Goal: Task Accomplishment & Management: Use online tool/utility

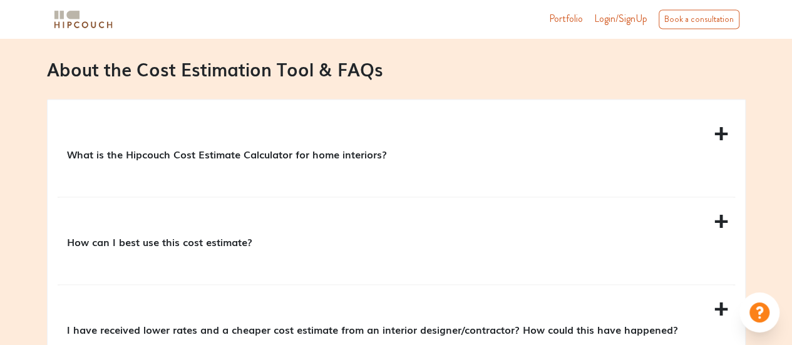
scroll to position [1127, 0]
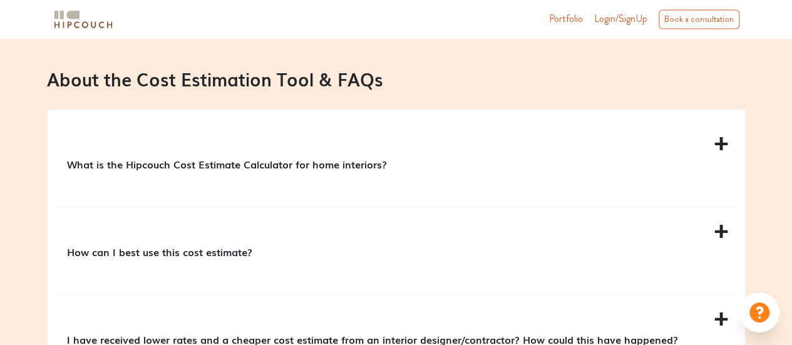
click at [331, 165] on p "What is the Hipcouch Cost Estimate Calculator for home interiors?" at bounding box center [394, 163] width 654 height 15
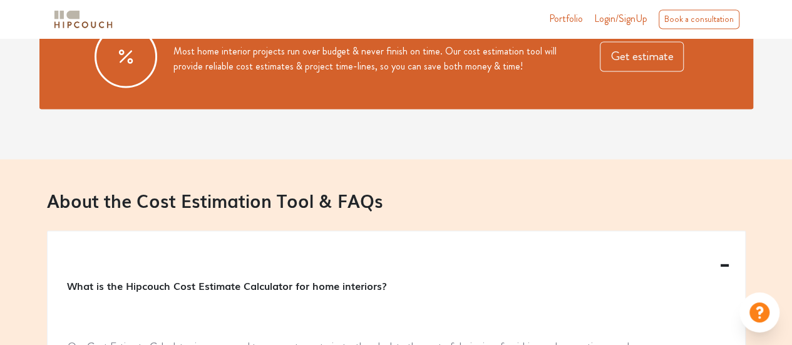
scroll to position [977, 0]
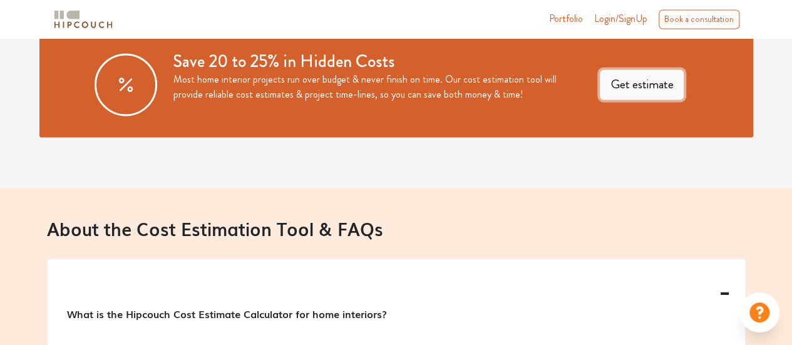
click at [610, 91] on button "Get estimate" at bounding box center [642, 84] width 84 height 30
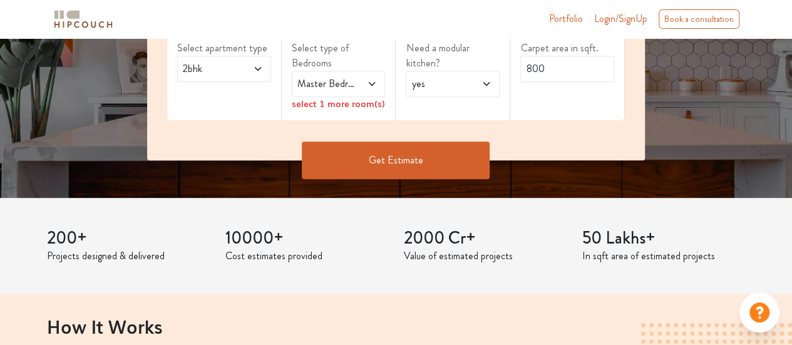
scroll to position [78, 0]
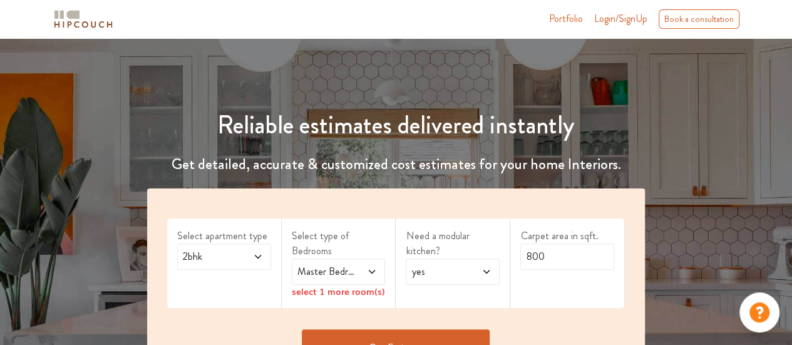
click at [217, 256] on span "2bhk" at bounding box center [211, 256] width 62 height 15
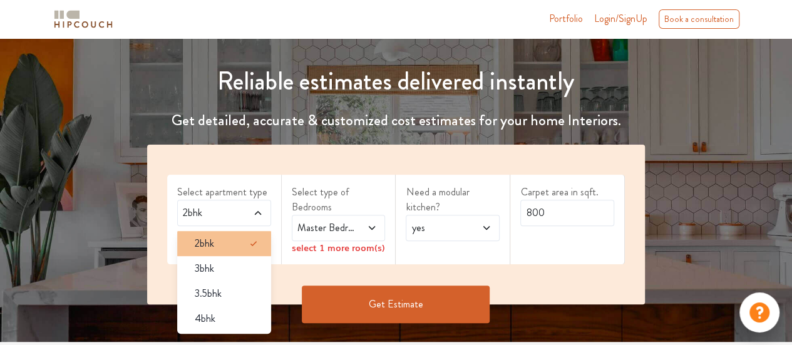
scroll to position [141, 0]
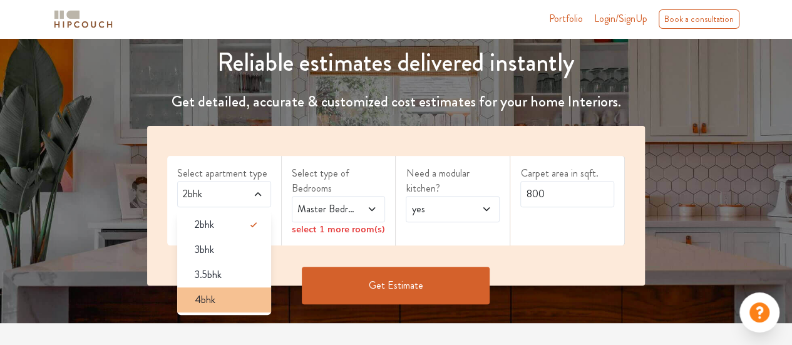
click at [204, 292] on span "4bhk" at bounding box center [205, 299] width 21 height 15
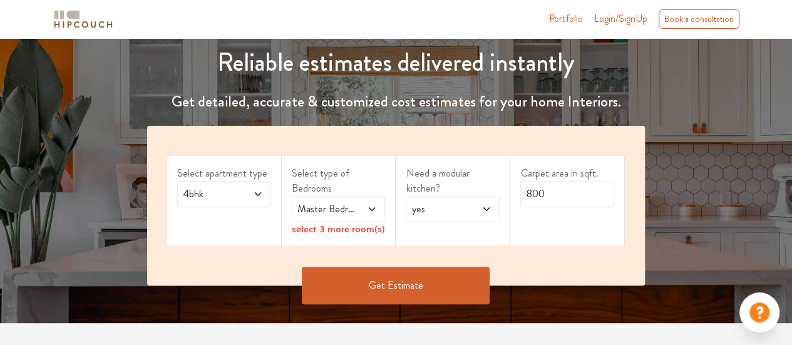
click at [359, 215] on span at bounding box center [367, 209] width 21 height 15
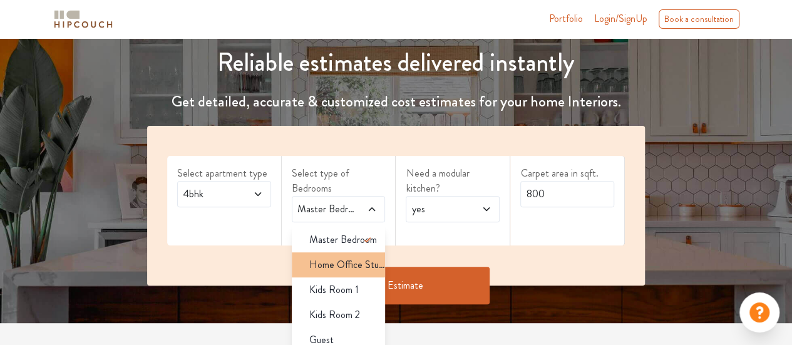
scroll to position [33, 0]
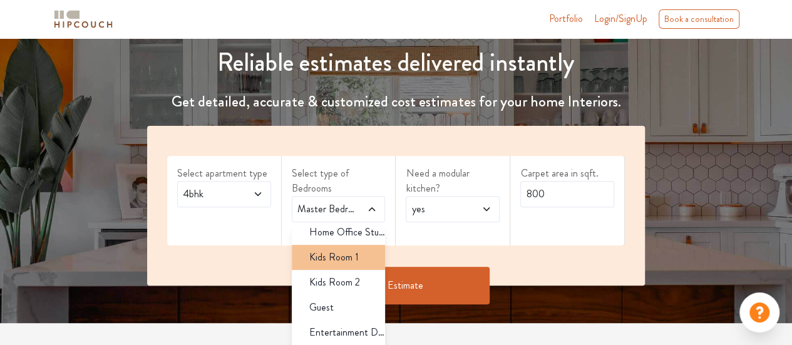
click at [308, 262] on div "Kids Room 1" at bounding box center [342, 257] width 86 height 15
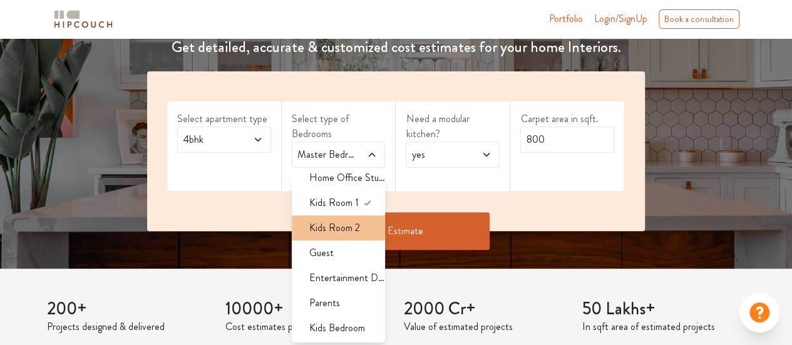
scroll to position [266, 0]
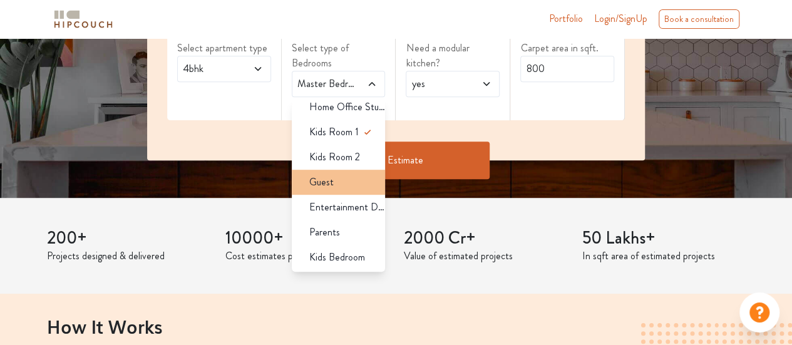
click at [313, 187] on span "Guest" at bounding box center [321, 182] width 24 height 15
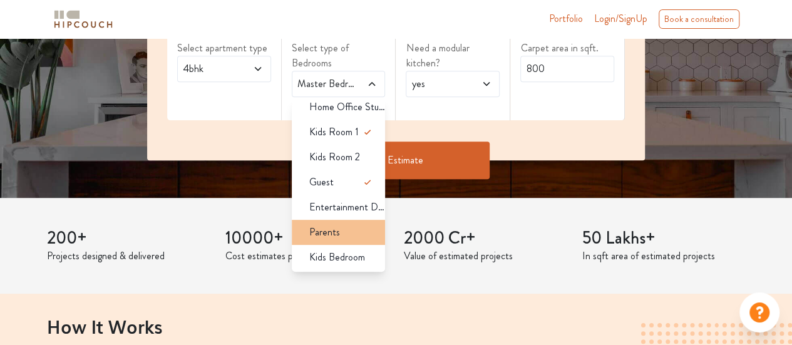
click at [332, 233] on span "Parents" at bounding box center [324, 232] width 31 height 15
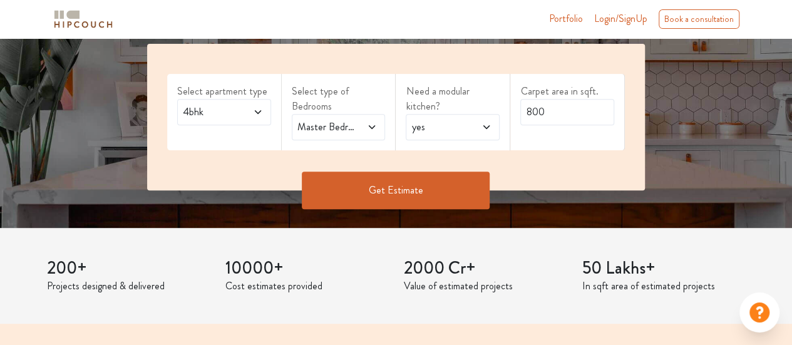
scroll to position [203, 0]
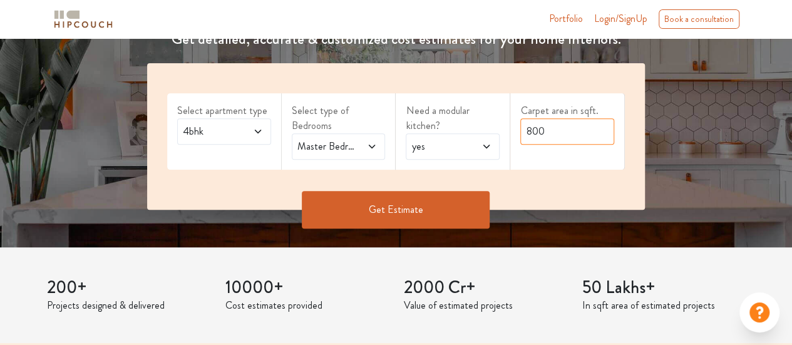
drag, startPoint x: 566, startPoint y: 134, endPoint x: 427, endPoint y: 145, distance: 139.4
click at [436, 141] on div "Select apartment type 4bhk Select type of Bedrooms Master Bedroom,Kids Room 1,G…" at bounding box center [396, 136] width 498 height 146
type input "1200"
click at [413, 198] on button "Get Estimate" at bounding box center [396, 210] width 188 height 38
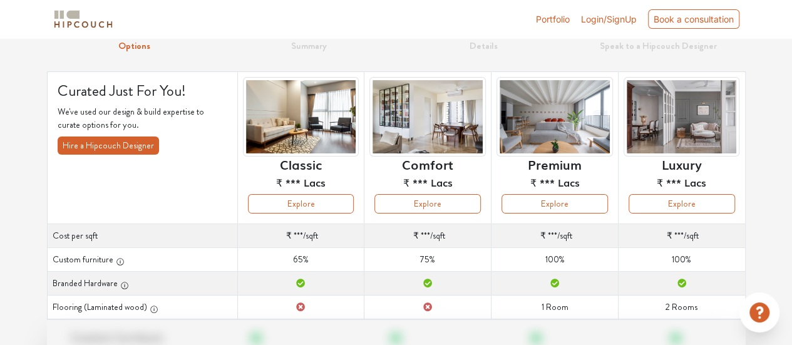
scroll to position [188, 0]
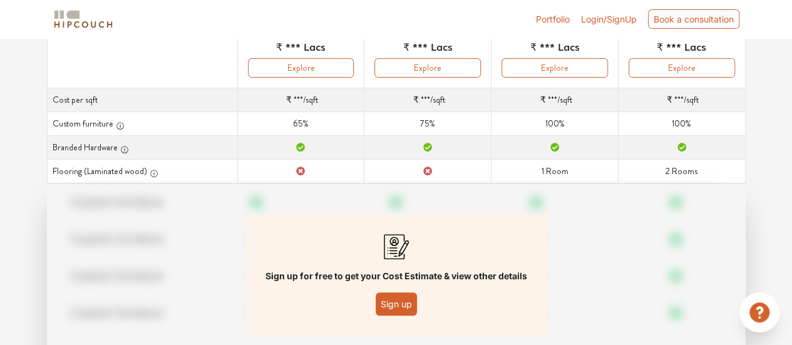
click at [384, 305] on button "Sign up" at bounding box center [396, 303] width 41 height 23
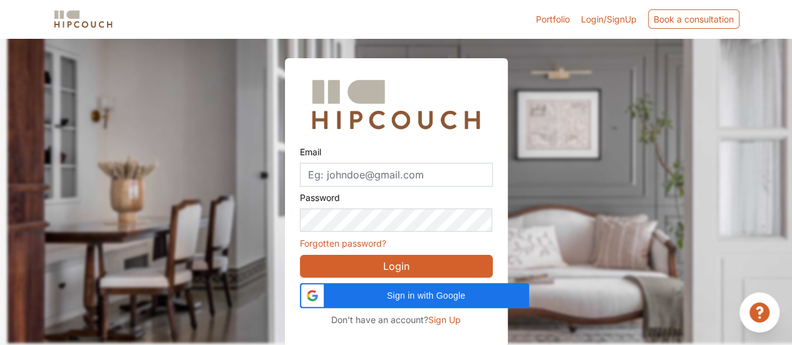
scroll to position [39, 0]
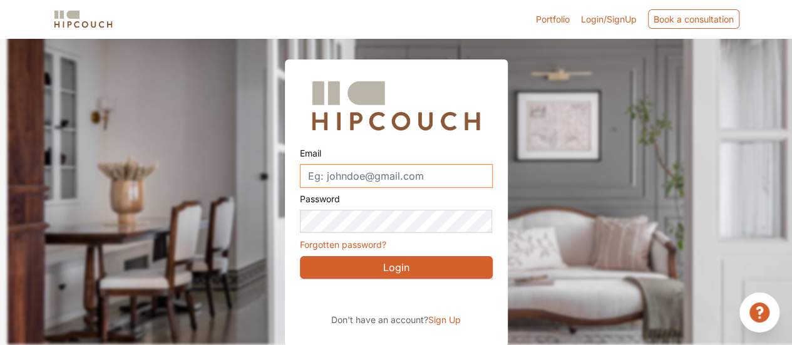
click at [348, 181] on input "Email" at bounding box center [396, 176] width 193 height 24
type input "pratyush_khurana@redifffmail.com"
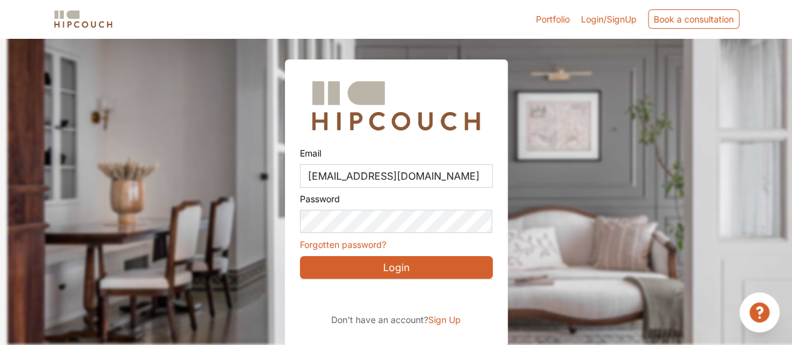
click at [446, 317] on span "Sign Up" at bounding box center [444, 319] width 33 height 11
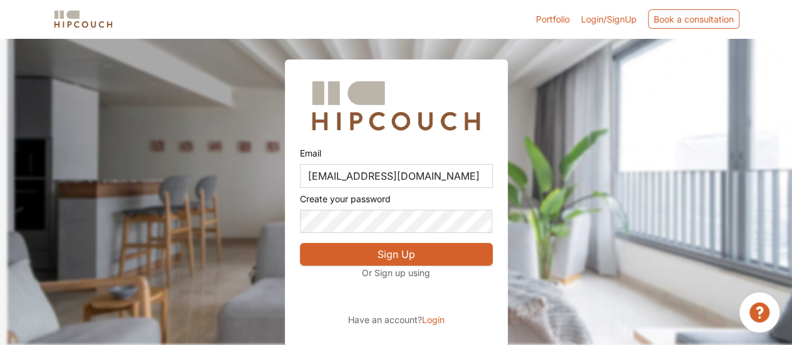
click at [376, 261] on button "Sign Up" at bounding box center [396, 254] width 193 height 23
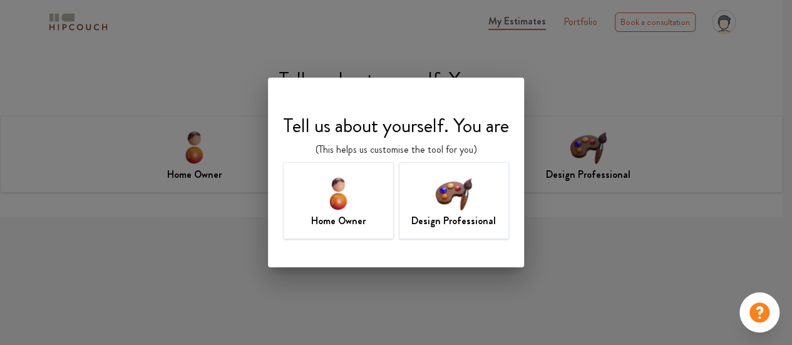
click at [339, 206] on img at bounding box center [338, 193] width 41 height 41
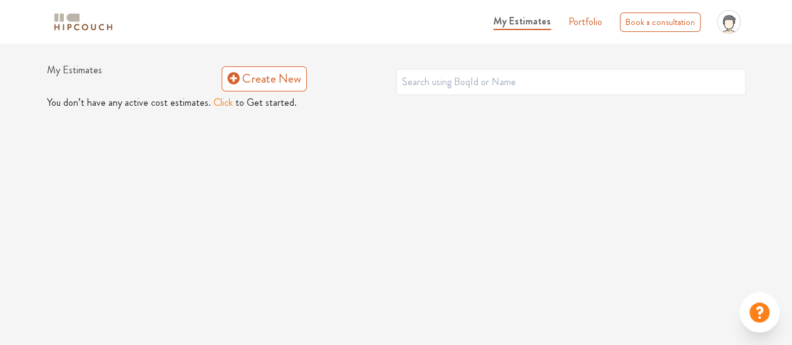
click at [217, 105] on button "Click" at bounding box center [222, 102] width 19 height 15
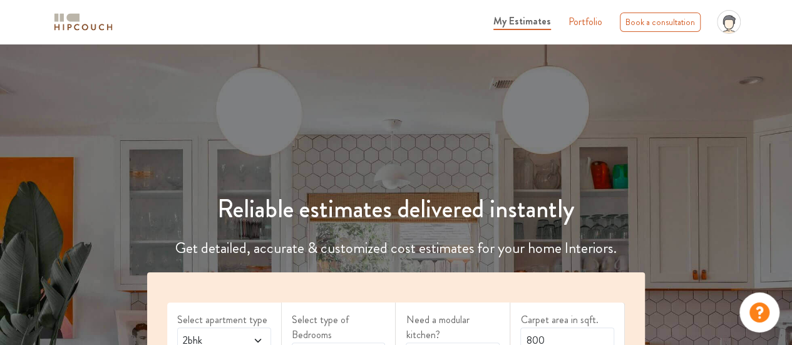
scroll to position [188, 0]
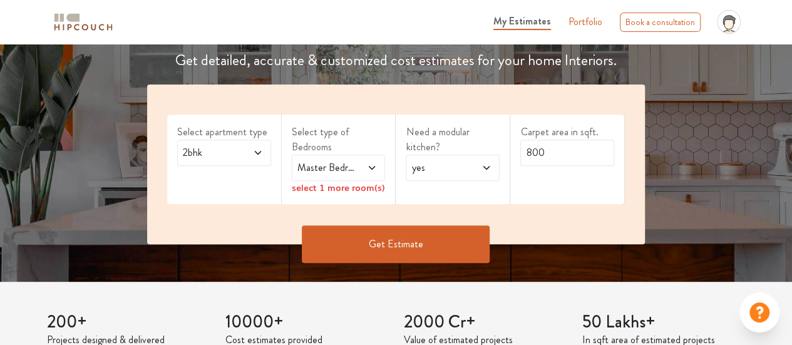
click at [228, 158] on span "2bhk" at bounding box center [211, 152] width 62 height 15
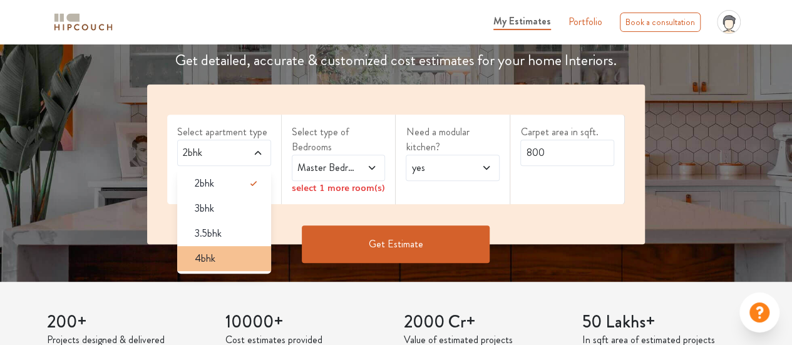
click at [206, 247] on li "4bhk" at bounding box center [224, 258] width 94 height 25
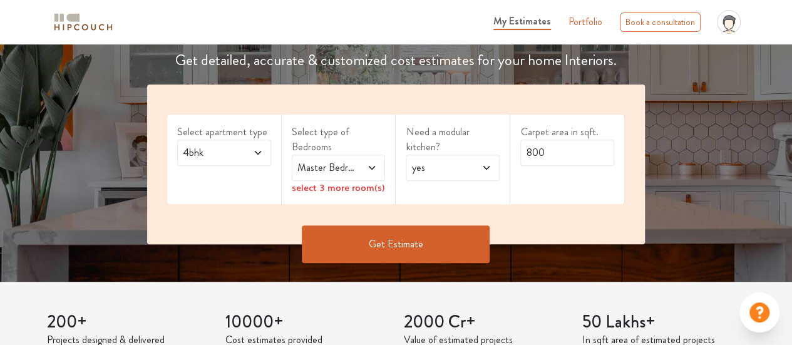
click at [337, 172] on span "Master Bedroom" at bounding box center [326, 167] width 62 height 15
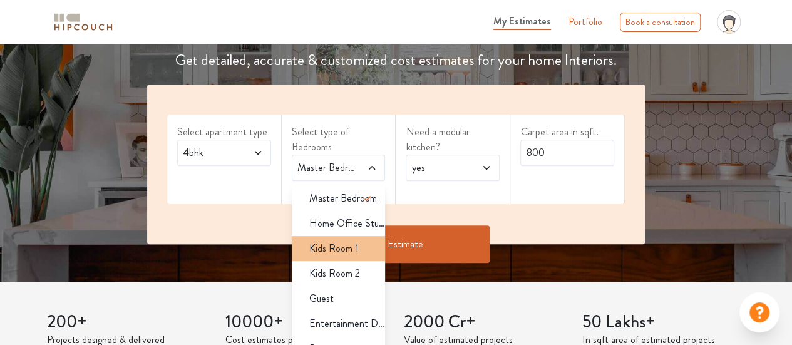
click at [337, 252] on span "Kids Room 1" at bounding box center [333, 248] width 49 height 15
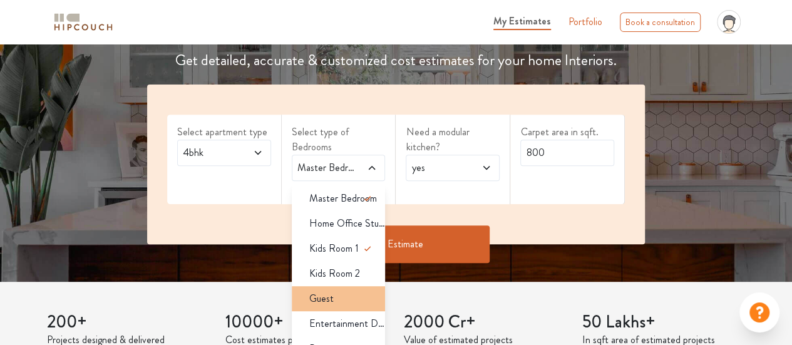
click at [323, 304] on span "Guest" at bounding box center [321, 298] width 24 height 15
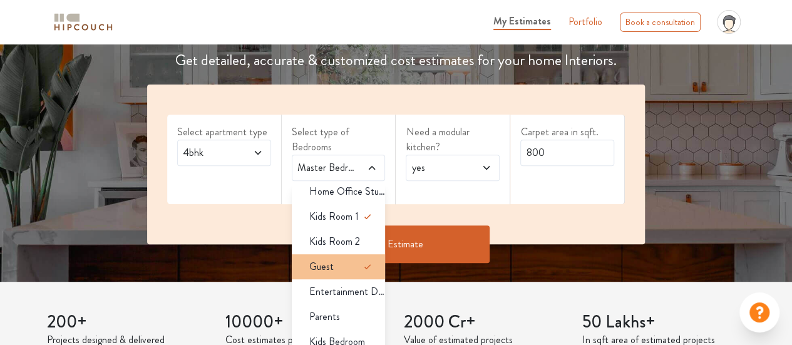
scroll to position [33, 0]
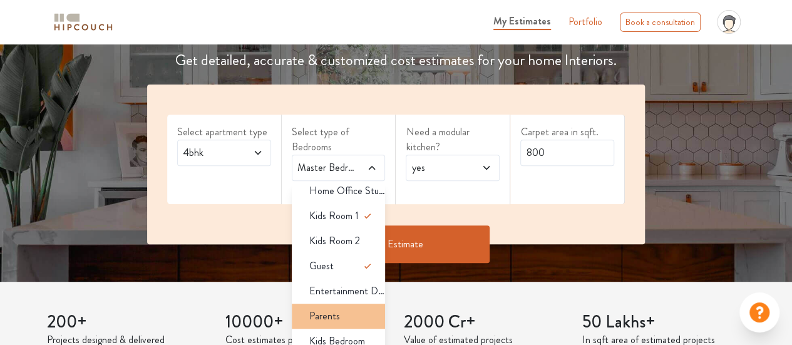
click at [332, 315] on span "Parents" at bounding box center [324, 316] width 31 height 15
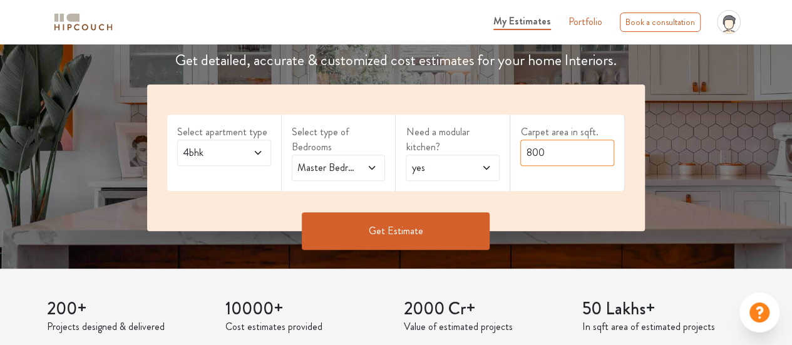
click at [592, 148] on input "800" at bounding box center [567, 153] width 94 height 26
drag, startPoint x: 581, startPoint y: 151, endPoint x: 434, endPoint y: 168, distance: 148.1
click at [438, 168] on div "Select apartment type 4bhk Select type of Bedrooms Master Bedroom,Kids Room 1,G…" at bounding box center [396, 158] width 498 height 146
type input "1200"
click at [380, 230] on button "Get Estimate" at bounding box center [396, 231] width 188 height 38
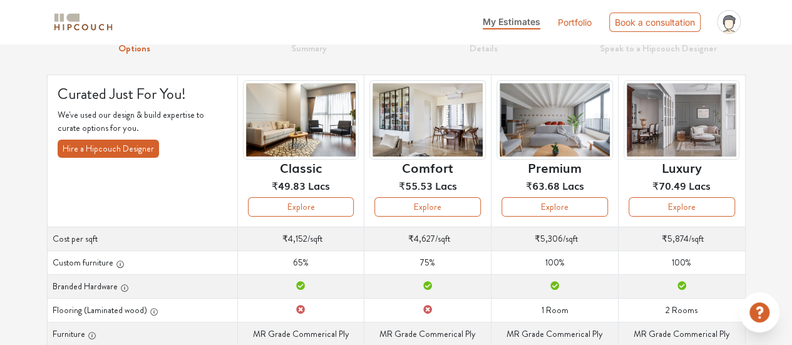
scroll to position [54, 0]
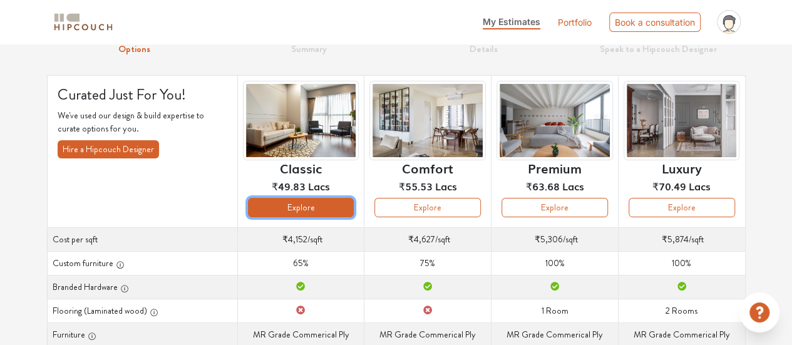
click at [331, 209] on button "Explore" at bounding box center [301, 207] width 106 height 19
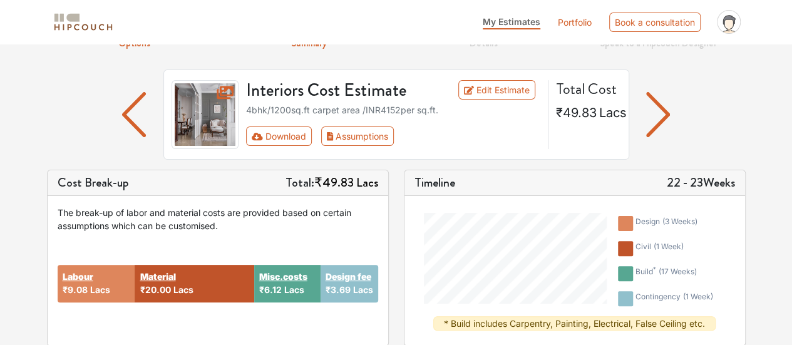
scroll to position [80, 0]
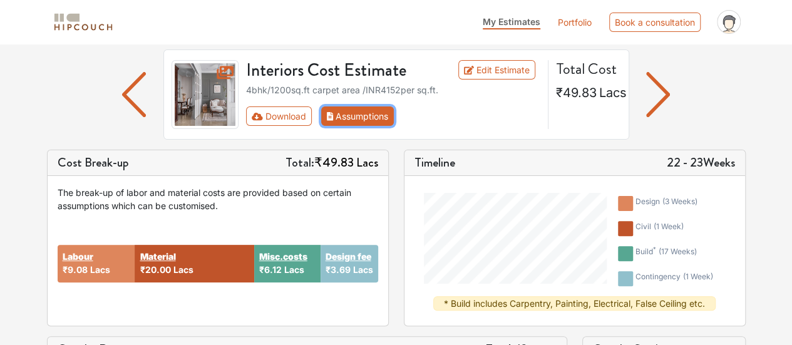
click at [327, 115] on icon "First group" at bounding box center [330, 116] width 7 height 9
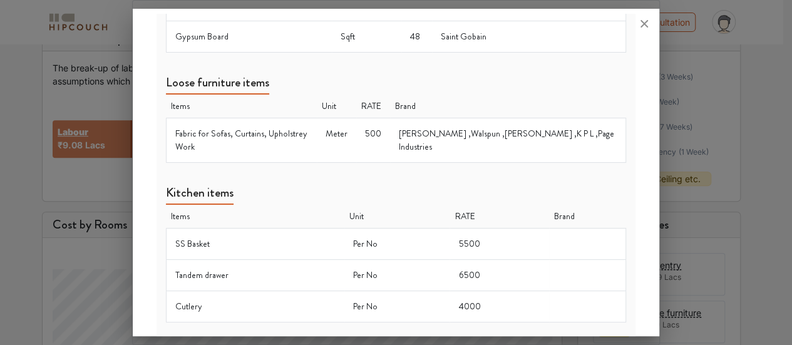
scroll to position [205, 0]
click at [647, 27] on icon at bounding box center [644, 24] width 20 height 20
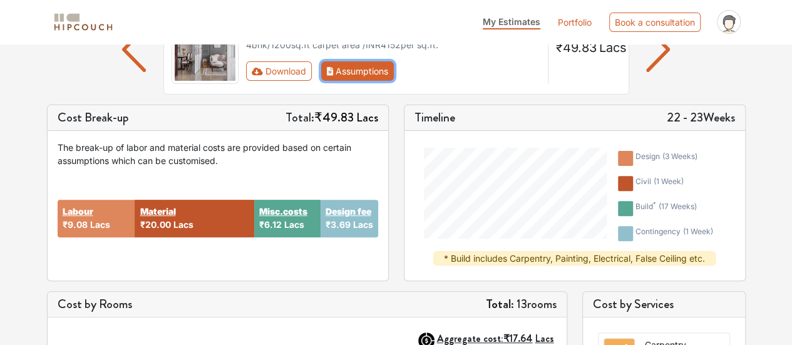
scroll to position [0, 0]
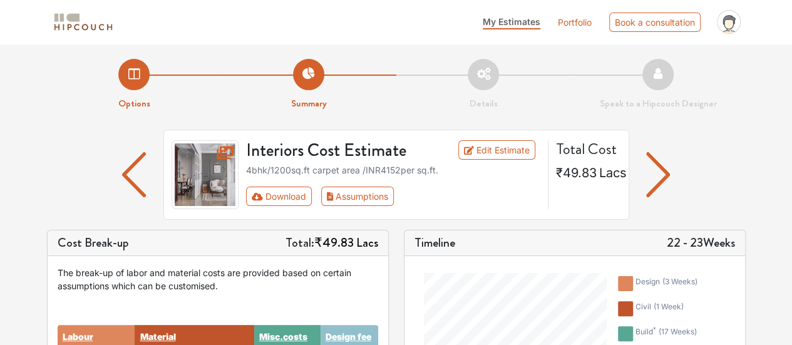
click at [511, 26] on li "My Estimates" at bounding box center [512, 22] width 58 height 14
click at [124, 161] on img "button" at bounding box center [134, 174] width 24 height 45
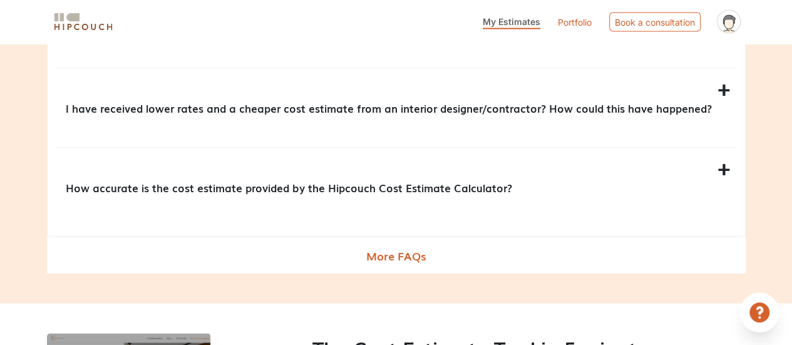
scroll to position [1214, 0]
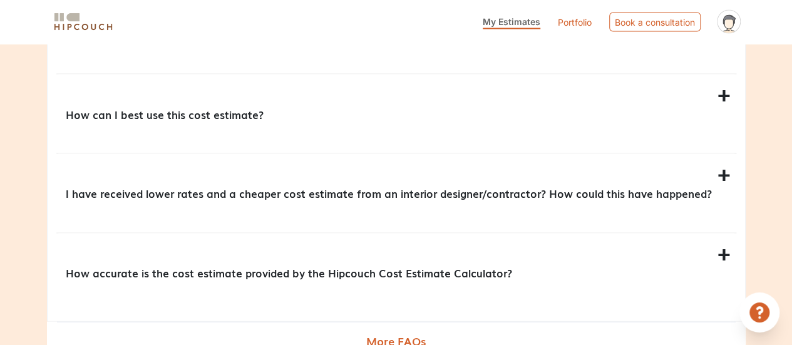
click at [528, 22] on span "My Estimates" at bounding box center [512, 21] width 58 height 11
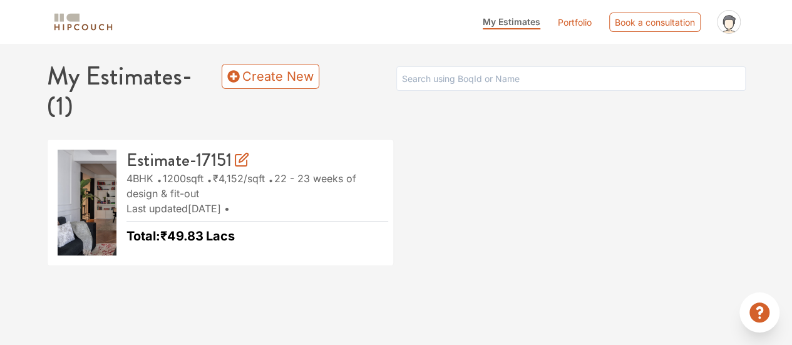
click at [576, 26] on link "Portfolio" at bounding box center [575, 22] width 34 height 13
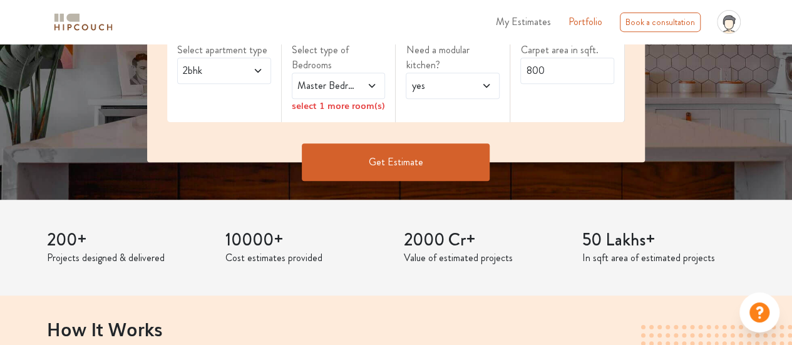
scroll to position [250, 0]
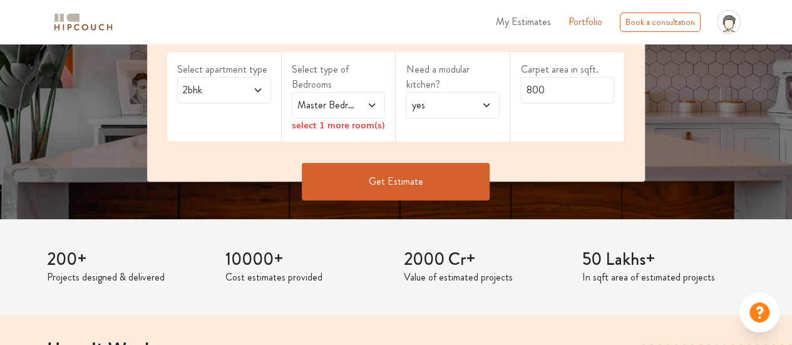
click at [202, 96] on span "2bhk" at bounding box center [211, 90] width 62 height 15
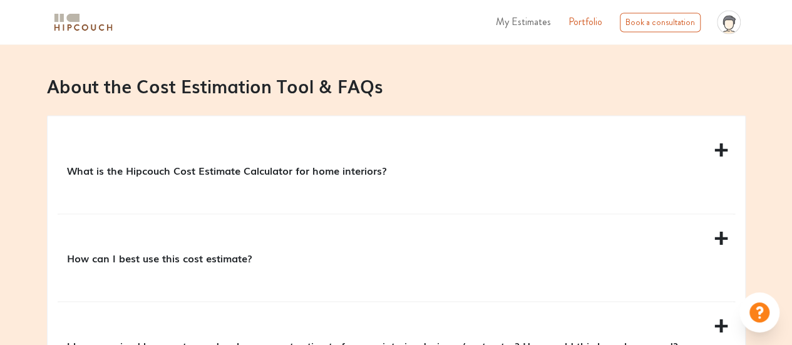
scroll to position [1127, 0]
click at [281, 162] on p "What is the Hipcouch Cost Estimate Calculator for home interiors?" at bounding box center [394, 169] width 654 height 15
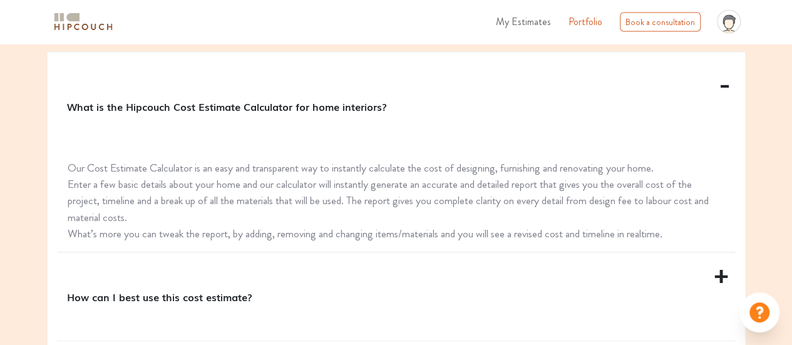
scroll to position [1252, 0]
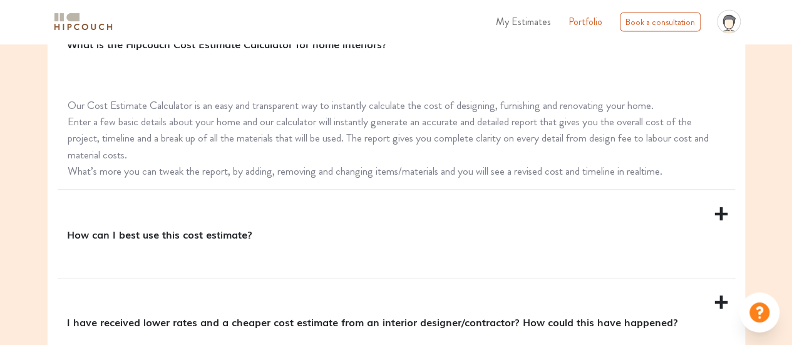
click at [207, 230] on p "How can I best use this cost estimate?" at bounding box center [394, 234] width 654 height 15
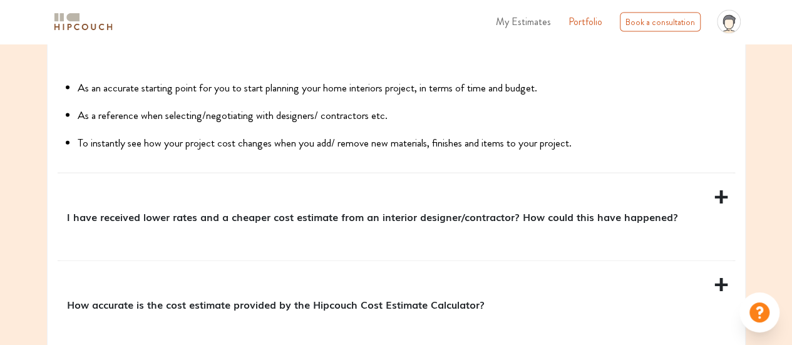
scroll to position [1377, 0]
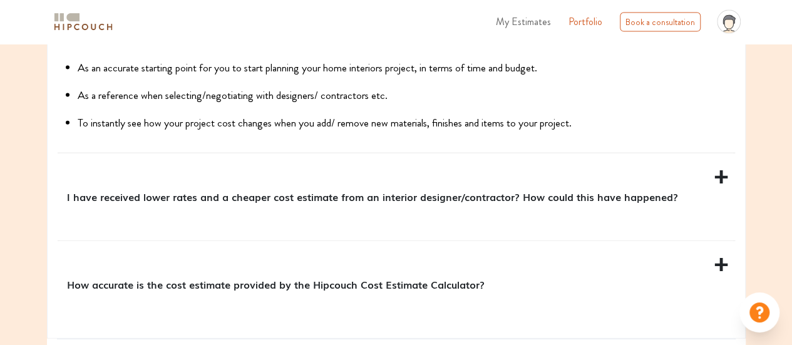
click at [203, 196] on p "I have received lower rates and a cheaper cost estimate from an interior design…" at bounding box center [394, 196] width 654 height 15
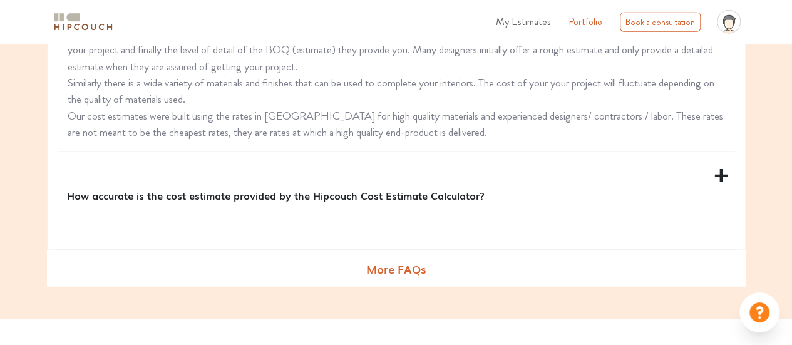
scroll to position [1502, 0]
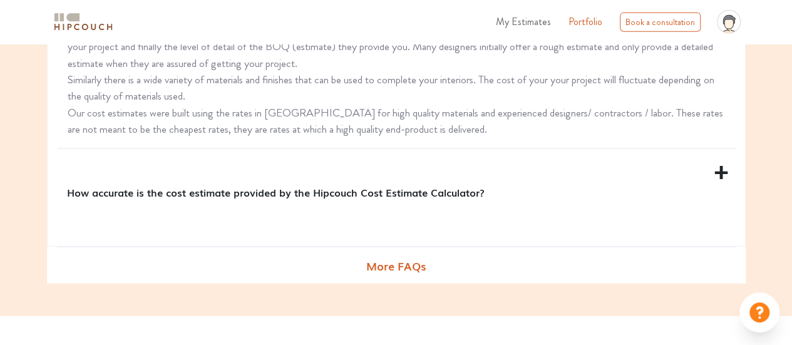
click at [178, 191] on p "How accurate is the cost estimate provided by the Hipcouch Cost Estimate Calcul…" at bounding box center [394, 192] width 654 height 15
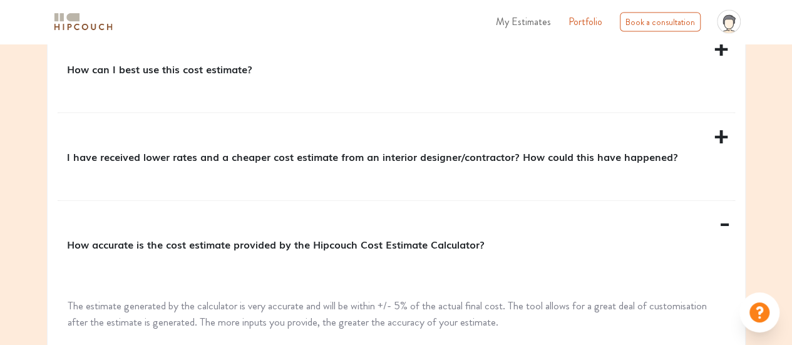
scroll to position [1315, 0]
click at [230, 152] on p "I have received lower rates and a cheaper cost estimate from an interior design…" at bounding box center [394, 156] width 654 height 15
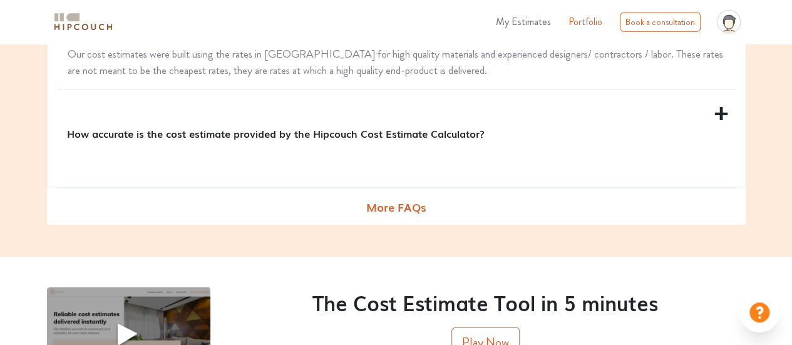
scroll to position [1565, 0]
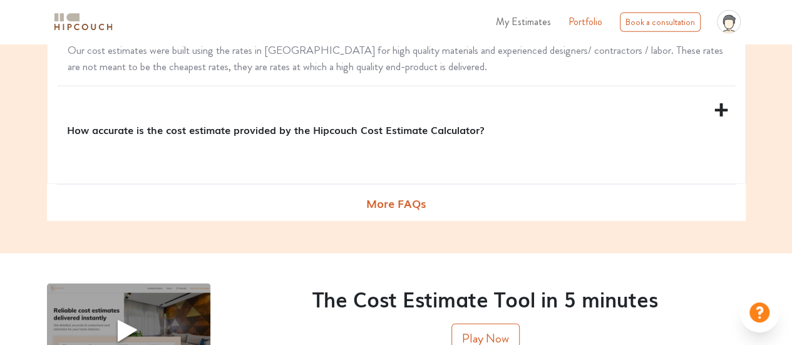
click at [231, 130] on p "How accurate is the cost estimate provided by the Hipcouch Cost Estimate Calcul…" at bounding box center [394, 129] width 654 height 15
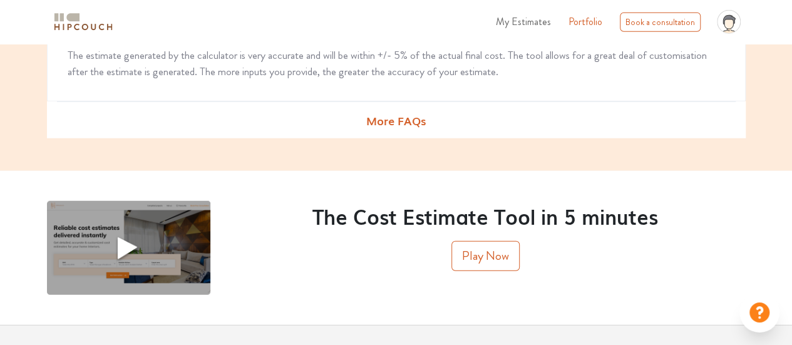
scroll to position [1563, 0]
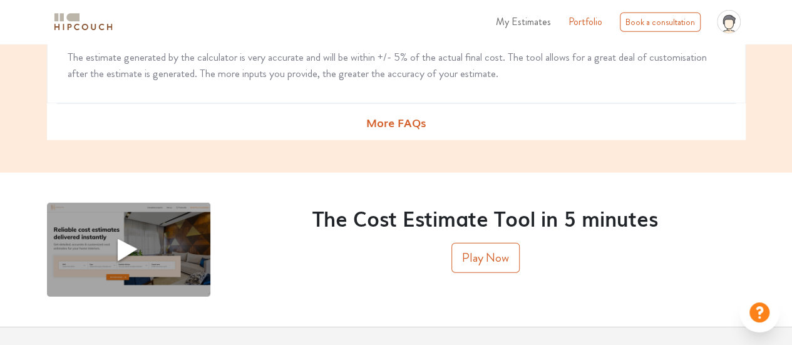
click at [399, 116] on span "More FAQs" at bounding box center [395, 122] width 59 height 36
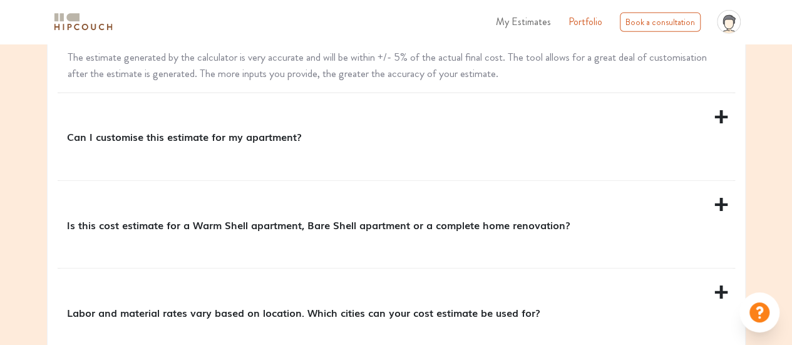
click at [259, 133] on p "Can I customise this estimate for my apartment?" at bounding box center [394, 136] width 654 height 15
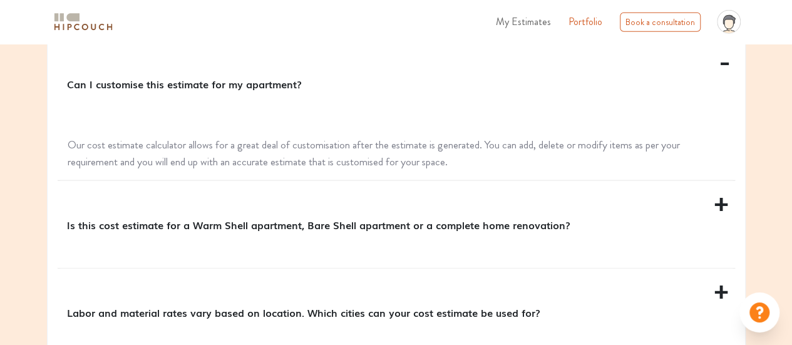
click at [264, 219] on p "Is this cost estimate for a Warm Shell apartment, Bare Shell apartment or a com…" at bounding box center [394, 224] width 654 height 15
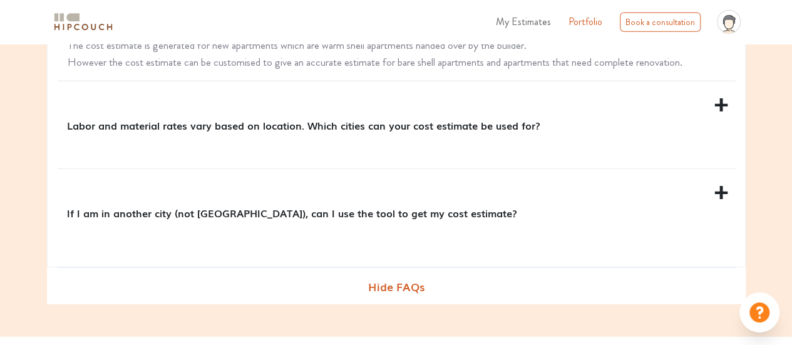
scroll to position [1751, 0]
click at [253, 125] on p "Labor and material rates vary based on location. Which cities can your cost est…" at bounding box center [394, 124] width 654 height 15
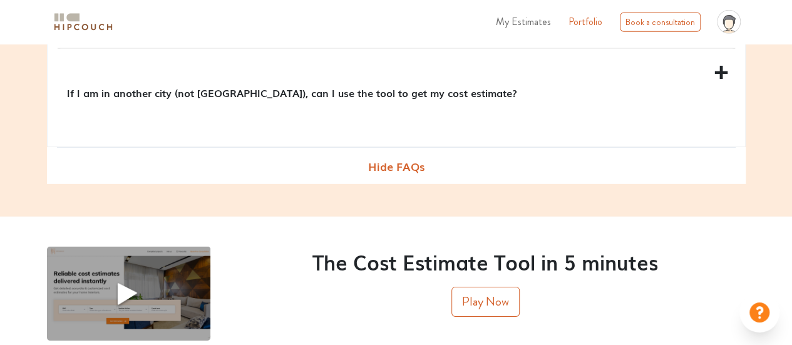
scroll to position [1876, 0]
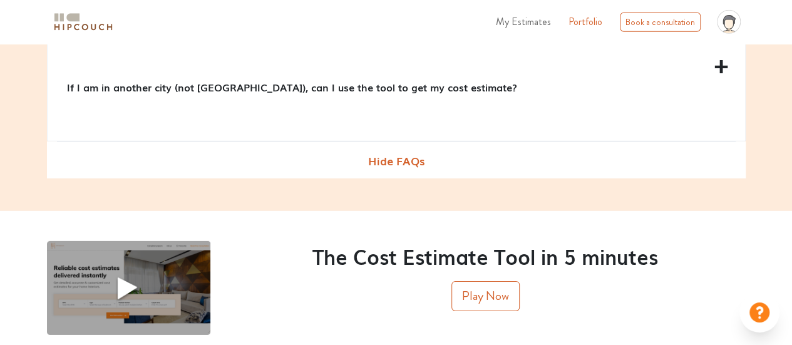
click at [245, 85] on p "If I am in another city (not Mumbai), can I use the tool to get my cost estimat…" at bounding box center [394, 86] width 654 height 15
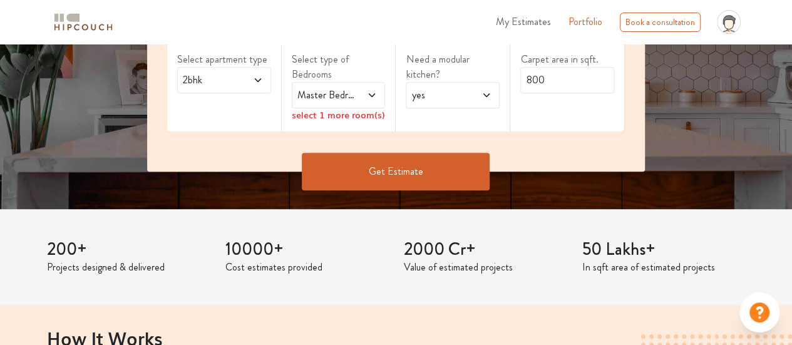
scroll to position [0, 0]
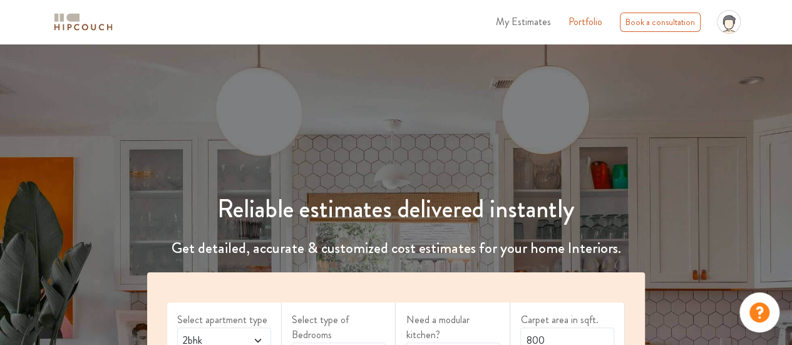
click at [522, 23] on span "My Estimates" at bounding box center [523, 21] width 55 height 14
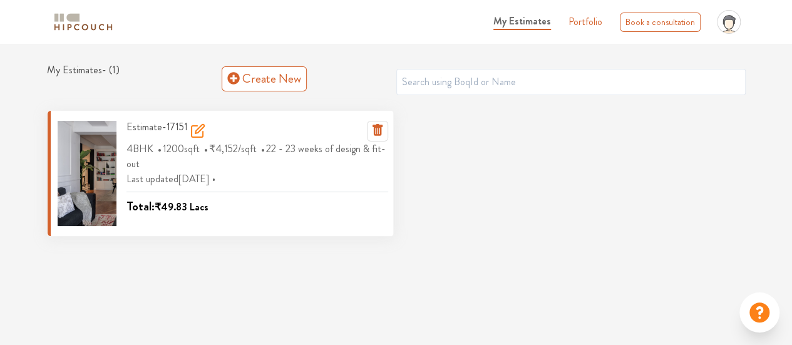
click at [195, 130] on icon at bounding box center [199, 129] width 9 height 9
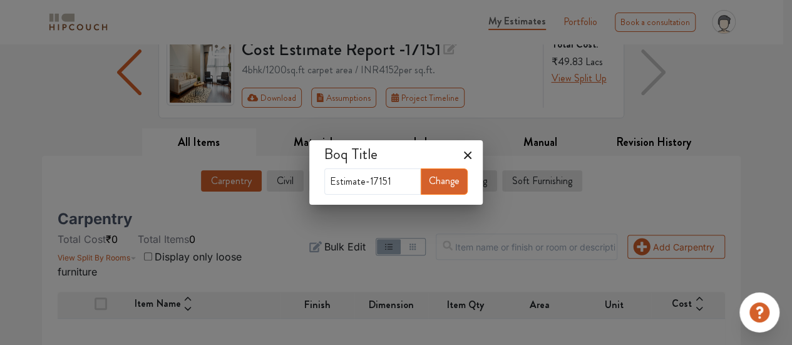
scroll to position [125, 0]
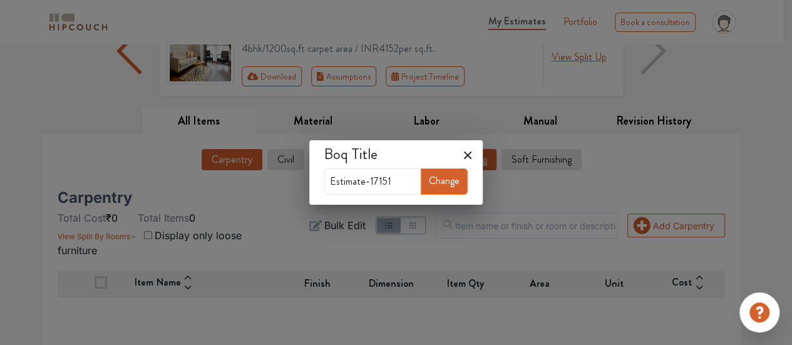
click at [464, 161] on icon at bounding box center [468, 155] width 20 height 20
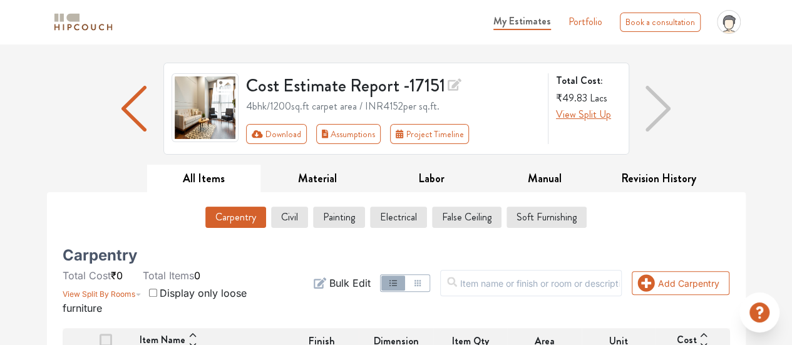
scroll to position [63, 0]
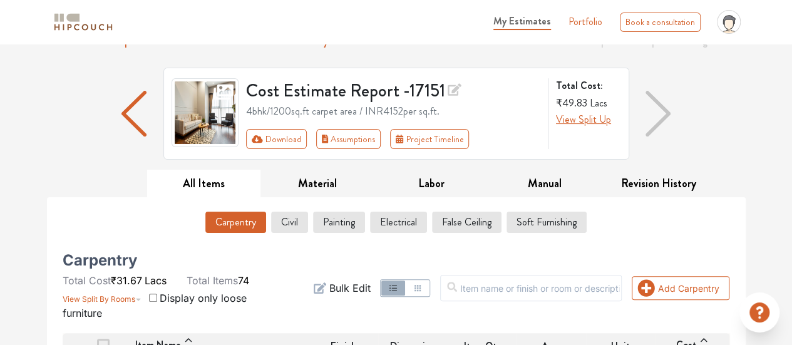
click at [458, 88] on icon at bounding box center [455, 89] width 14 height 13
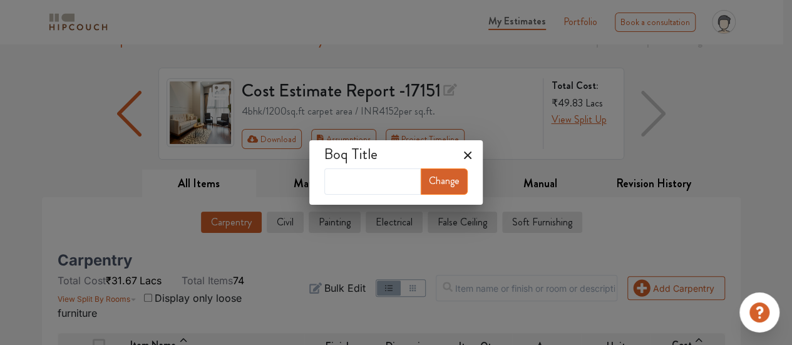
click at [467, 155] on icon at bounding box center [468, 155] width 20 height 20
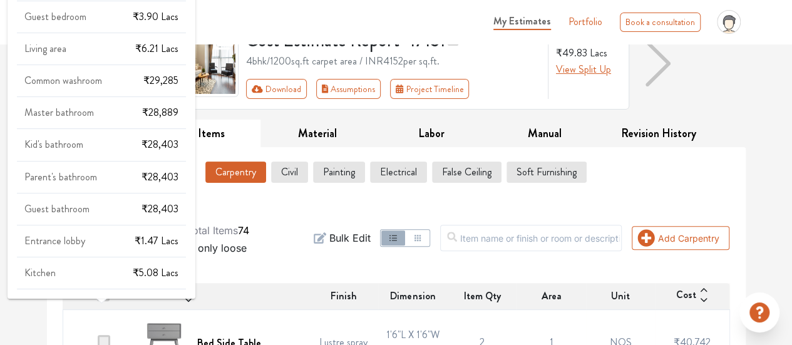
scroll to position [125, 0]
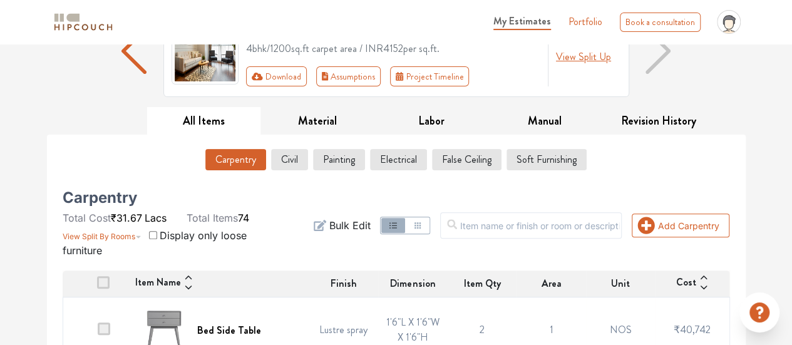
click at [289, 156] on button "Civil" at bounding box center [290, 159] width 36 height 21
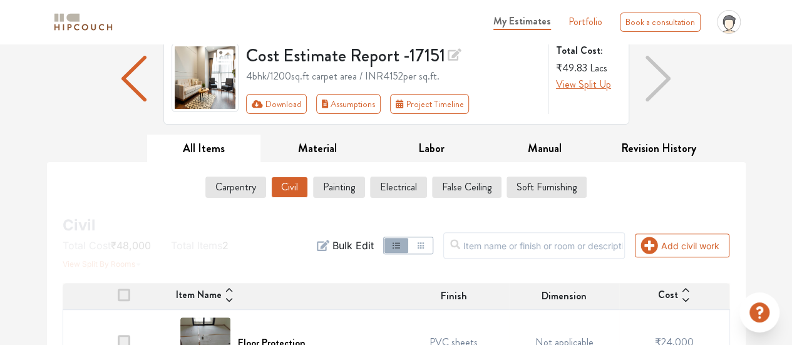
scroll to position [202, 0]
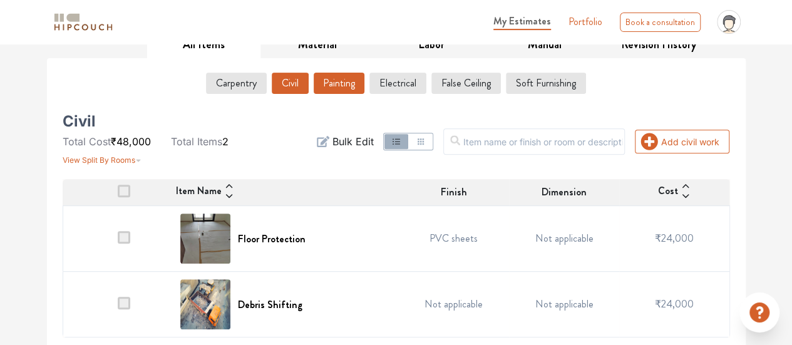
click at [333, 83] on button "Painting" at bounding box center [339, 83] width 51 height 21
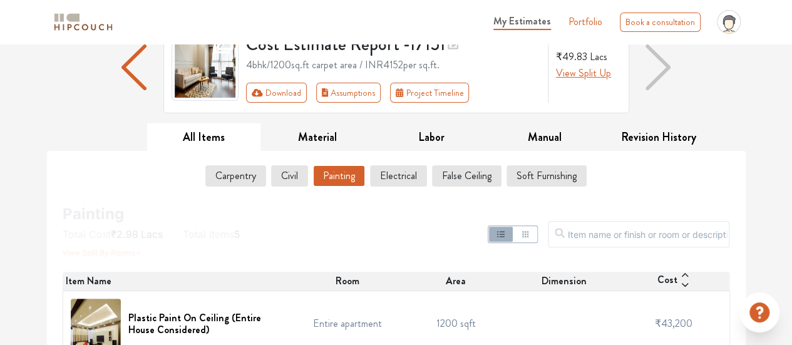
scroll to position [140, 0]
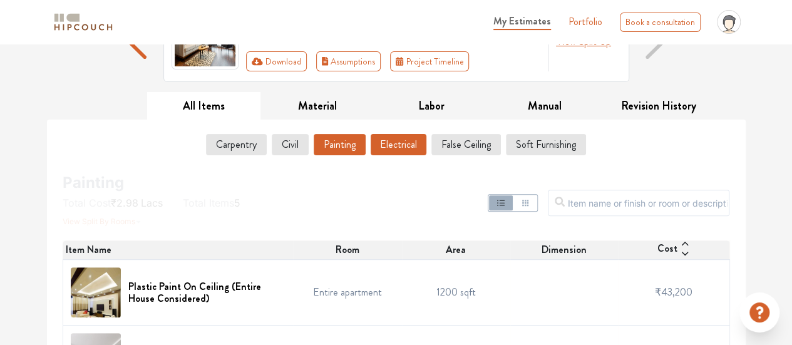
click at [391, 146] on button "Electrical" at bounding box center [399, 144] width 56 height 21
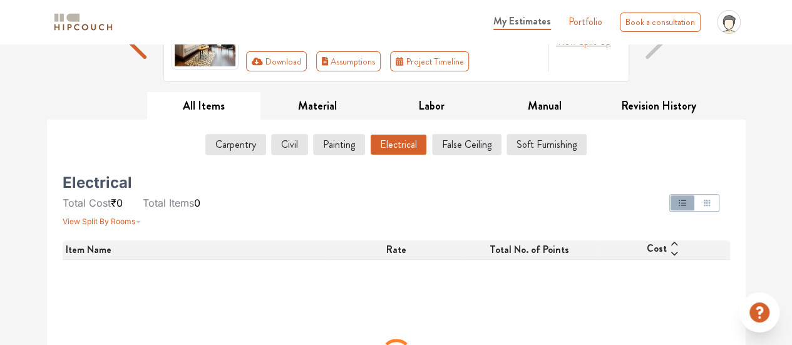
scroll to position [128, 0]
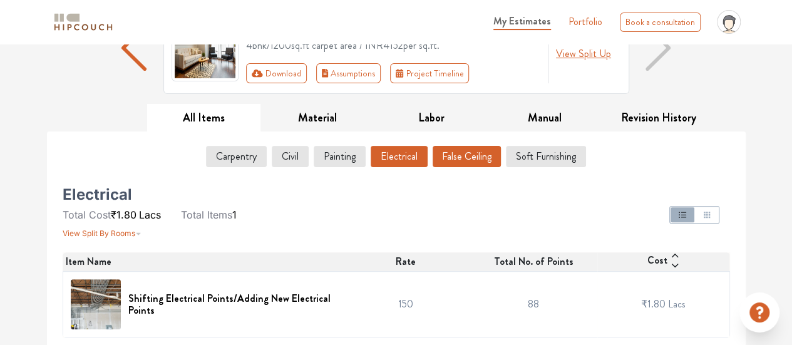
click at [473, 160] on button "False Ceiling" at bounding box center [467, 156] width 68 height 21
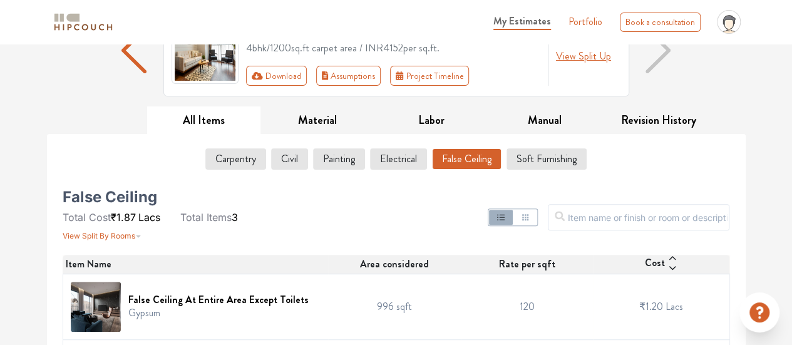
scroll to position [0, 0]
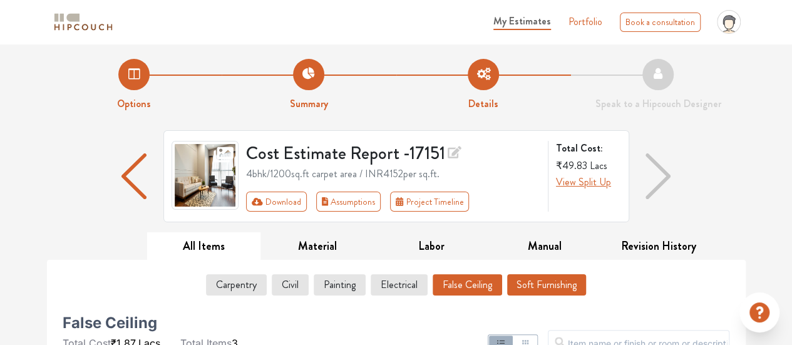
click at [548, 275] on button "Soft Furnishing" at bounding box center [546, 284] width 79 height 21
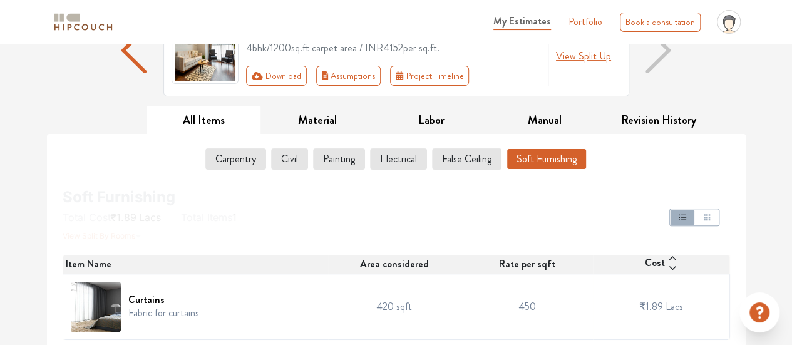
scroll to position [128, 0]
